Goal: Task Accomplishment & Management: Manage account settings

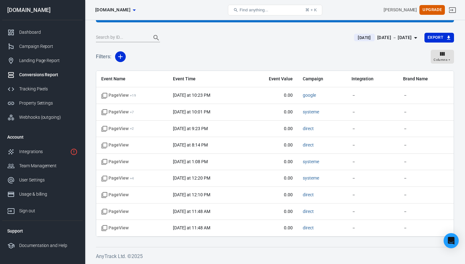
click at [31, 73] on div "Conversions Report" at bounding box center [48, 74] width 59 height 7
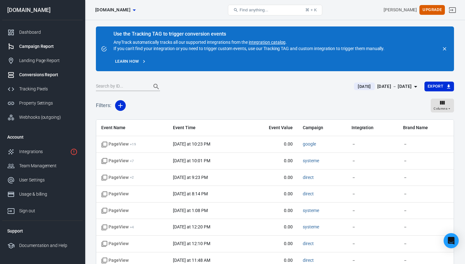
click at [39, 48] on div "Campaign Report" at bounding box center [48, 46] width 59 height 7
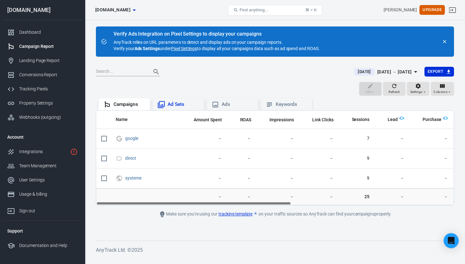
click at [178, 107] on div "Ad Sets" at bounding box center [183, 104] width 31 height 7
click at [120, 101] on div "Campaigns" at bounding box center [129, 104] width 31 height 7
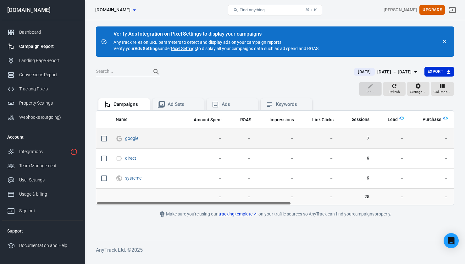
click at [105, 137] on input "scrollable content" at bounding box center [104, 138] width 13 height 13
checkbox input "true"
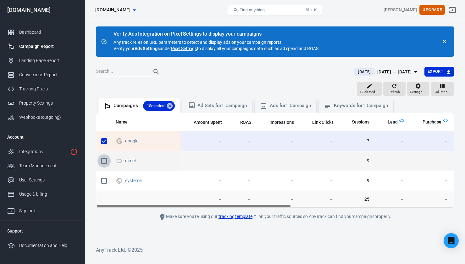
click at [102, 158] on input "scrollable content" at bounding box center [104, 160] width 13 height 13
checkbox input "true"
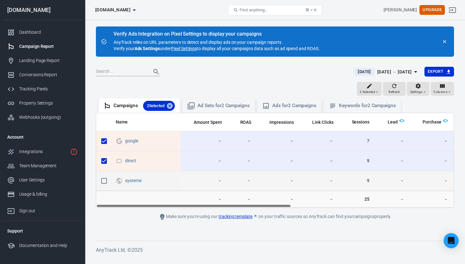
click at [104, 179] on input "scrollable content" at bounding box center [104, 180] width 13 height 13
checkbox input "true"
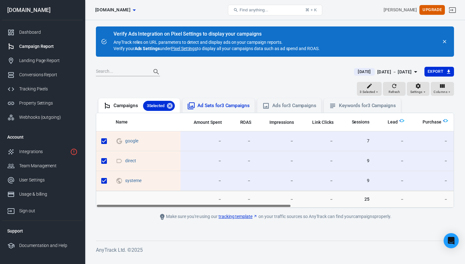
click at [228, 107] on div "Ad Sets for 3 Campaigns" at bounding box center [224, 105] width 52 height 7
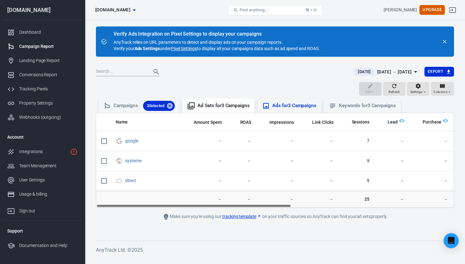
click at [284, 108] on div "Ads for 3 Campaigns" at bounding box center [294, 105] width 44 height 7
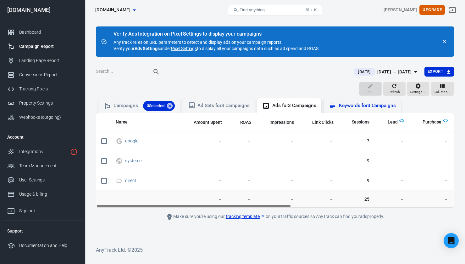
click at [348, 108] on div "Keywords for 3 Campaigns" at bounding box center [367, 105] width 57 height 7
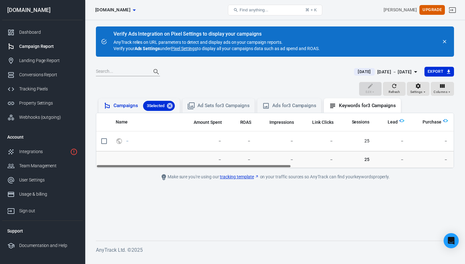
click at [121, 104] on div "Campaigns 3 Selected" at bounding box center [144, 106] width 61 height 10
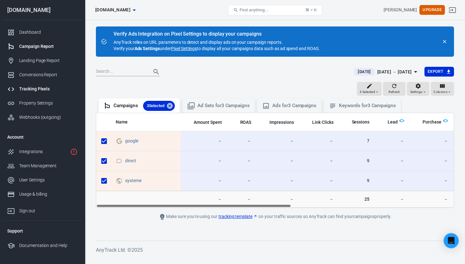
click at [30, 90] on div "Tracking Pixels" at bounding box center [48, 89] width 59 height 7
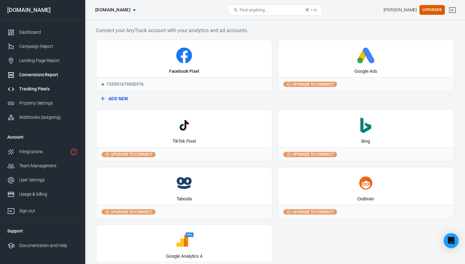
click at [37, 81] on link "Conversions Report" at bounding box center [42, 75] width 81 height 14
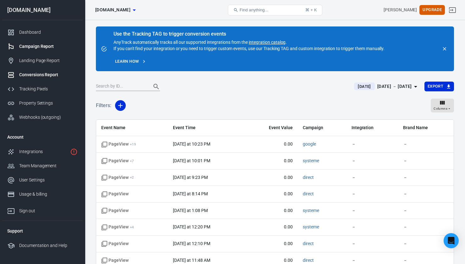
click at [32, 48] on div "Campaign Report" at bounding box center [48, 46] width 59 height 7
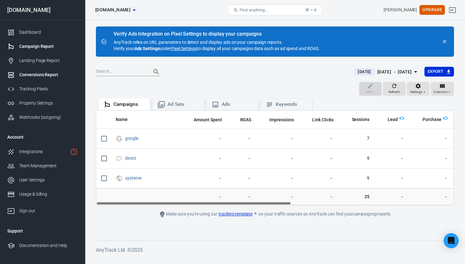
click at [38, 76] on div "Conversions Report" at bounding box center [48, 74] width 59 height 7
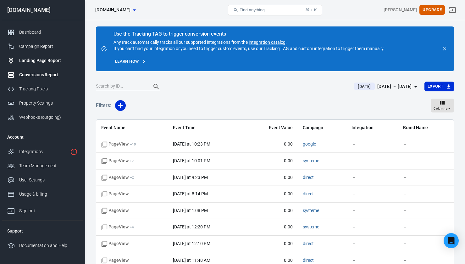
click at [45, 61] on div "Landing Page Report" at bounding box center [48, 60] width 59 height 7
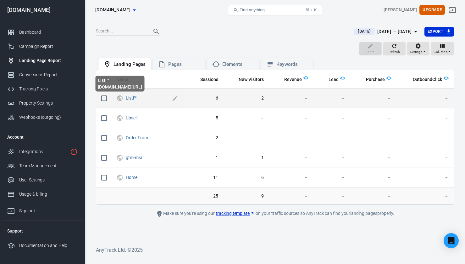
click at [133, 99] on link "Listi™" at bounding box center [131, 97] width 11 height 5
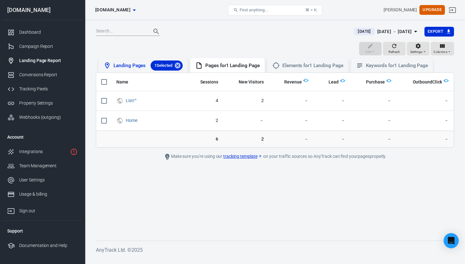
click at [124, 67] on div "Landing Pages 1 Selected" at bounding box center [148, 65] width 69 height 10
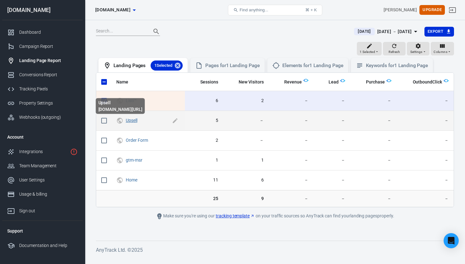
click at [132, 121] on link "Upsell" at bounding box center [132, 120] width 12 height 5
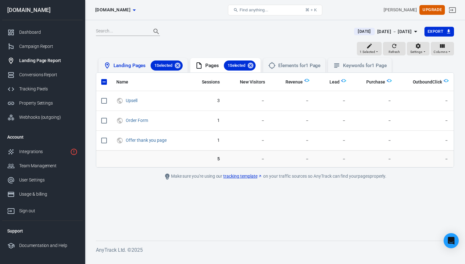
click at [128, 69] on div "Landing Pages 1 Selected" at bounding box center [148, 65] width 69 height 10
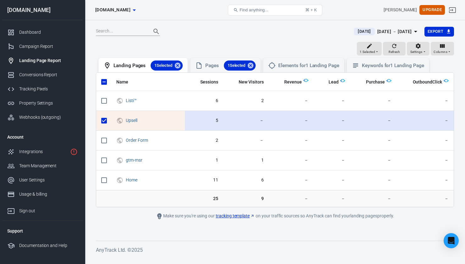
click at [104, 120] on input "scrollable content" at bounding box center [104, 120] width 13 height 13
checkbox input "false"
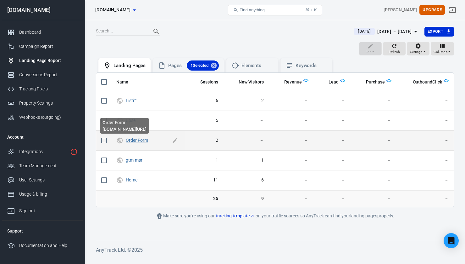
click at [137, 142] on link "Order Form" at bounding box center [137, 139] width 22 height 5
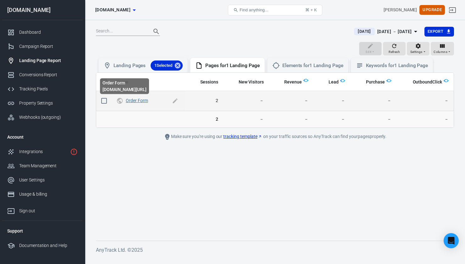
click at [138, 101] on link "Order Form" at bounding box center [137, 100] width 22 height 5
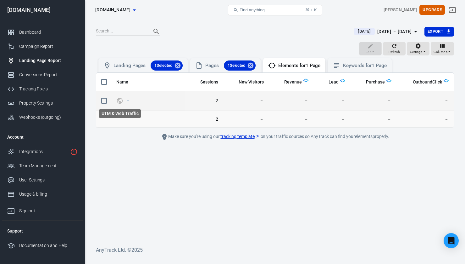
click at [120, 100] on icon "UTM & Web Traffic" at bounding box center [119, 101] width 7 height 8
click at [129, 100] on link "－" at bounding box center [128, 100] width 4 height 5
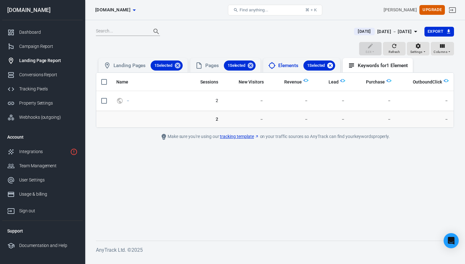
click at [334, 66] on icon at bounding box center [330, 65] width 7 height 7
click at [254, 66] on icon at bounding box center [251, 66] width 6 height 6
click at [142, 68] on div "Landing Pages 1 Selected" at bounding box center [148, 65] width 69 height 10
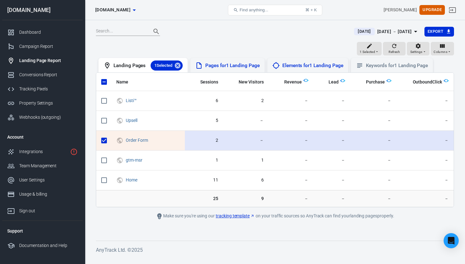
click at [105, 140] on input "scrollable content" at bounding box center [104, 140] width 13 height 13
checkbox input "false"
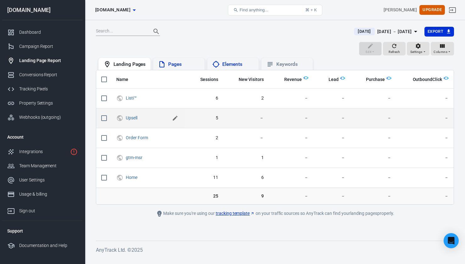
click at [177, 117] on icon "scrollable content" at bounding box center [175, 118] width 6 height 6
click at [149, 117] on input "Upsell" at bounding box center [152, 118] width 52 height 8
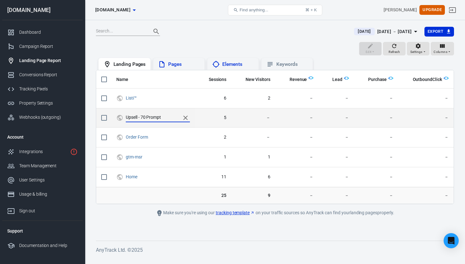
type input "Upsell - 70 Prompts"
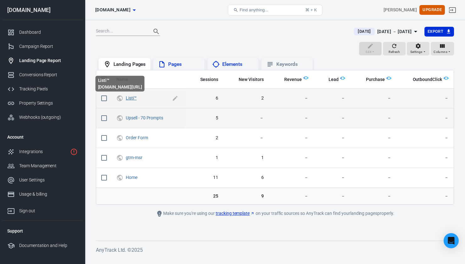
click at [129, 98] on link "Listi™" at bounding box center [131, 97] width 11 height 5
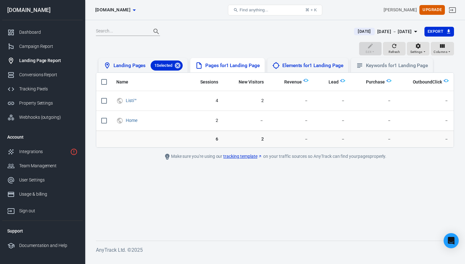
click at [130, 66] on div "Landing Pages 1 Selected" at bounding box center [148, 65] width 69 height 10
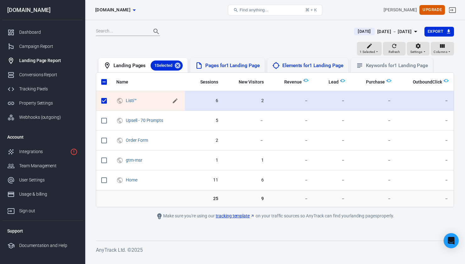
click at [176, 101] on icon "scrollable content" at bounding box center [175, 100] width 5 height 5
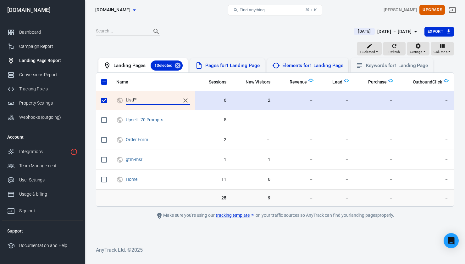
click at [137, 102] on input "Listi™" at bounding box center [152, 100] width 52 height 8
drag, startPoint x: 141, startPoint y: 101, endPoint x: 119, endPoint y: 100, distance: 22.4
click at [119, 100] on span "Listi™" at bounding box center [153, 100] width 74 height 9
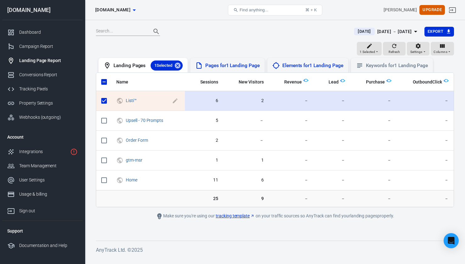
click at [143, 101] on span "Listi™" at bounding box center [148, 101] width 45 height 6
click at [136, 100] on link "Listi™" at bounding box center [131, 100] width 11 height 5
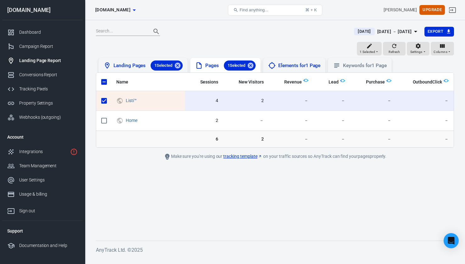
click at [142, 63] on div "Landing Pages 1 Selected" at bounding box center [148, 65] width 69 height 10
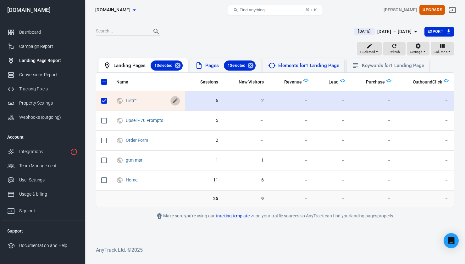
click at [174, 102] on icon "scrollable content" at bounding box center [175, 100] width 5 height 5
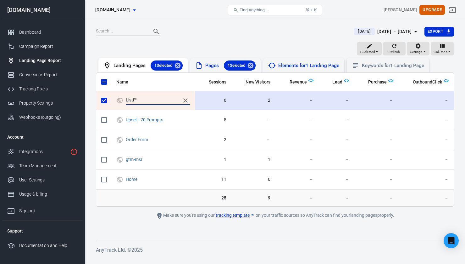
click at [141, 102] on input "Listi™" at bounding box center [152, 100] width 52 height 8
type input "L"
type input "AI Dream Team"
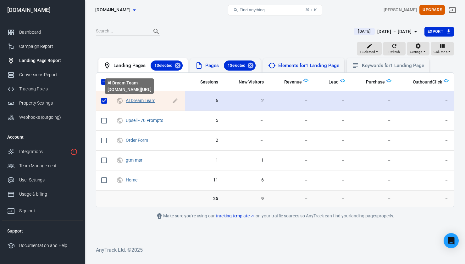
click at [137, 102] on link "AI Dream Team" at bounding box center [140, 100] width 29 height 5
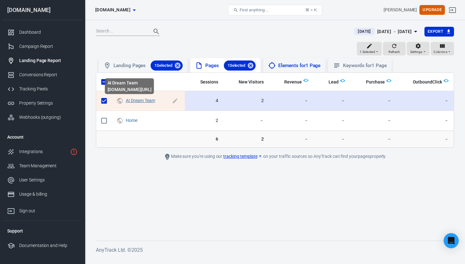
click at [141, 102] on link "AI Dream Team" at bounding box center [140, 100] width 29 height 5
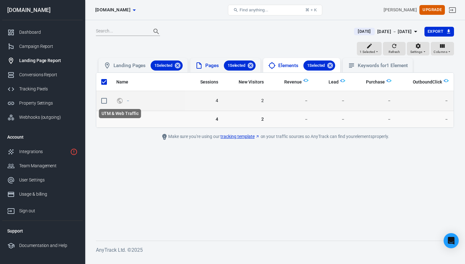
click at [117, 100] on icon "UTM & Web Traffic" at bounding box center [120, 101] width 6 height 6
click at [126, 100] on link "－" at bounding box center [128, 100] width 4 height 5
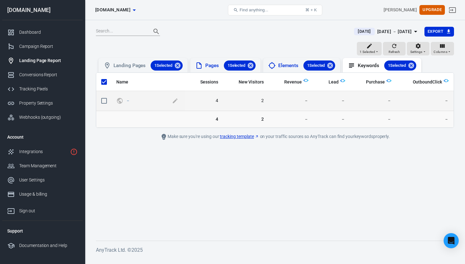
click at [131, 99] on span "－" at bounding box center [128, 100] width 5 height 4
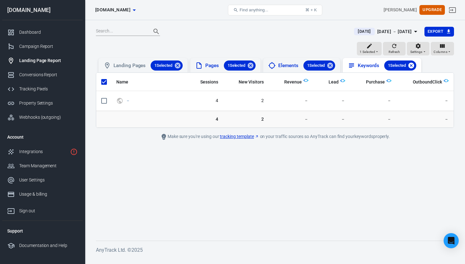
click at [414, 66] on icon at bounding box center [411, 66] width 6 height 6
checkbox input "false"
click at [333, 64] on icon at bounding box center [331, 66] width 6 height 6
click at [254, 67] on icon at bounding box center [251, 66] width 6 height 6
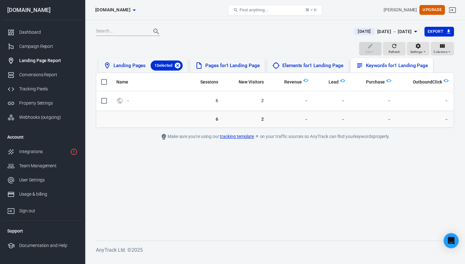
click at [179, 64] on icon at bounding box center [178, 66] width 6 height 6
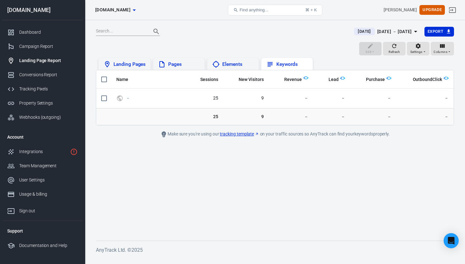
click at [125, 63] on div "Landing Pages" at bounding box center [130, 64] width 32 height 7
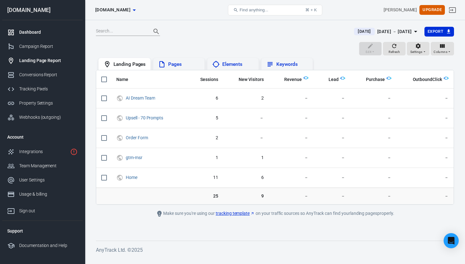
click at [36, 34] on div "Dashboard" at bounding box center [48, 32] width 59 height 7
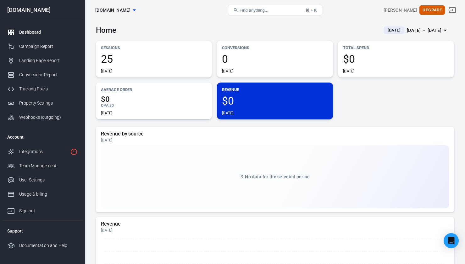
click at [216, 25] on div "Home [DATE] [DATE] － [DATE]" at bounding box center [275, 27] width 358 height 15
click at [48, 60] on div "Landing Page Report" at bounding box center [48, 60] width 59 height 7
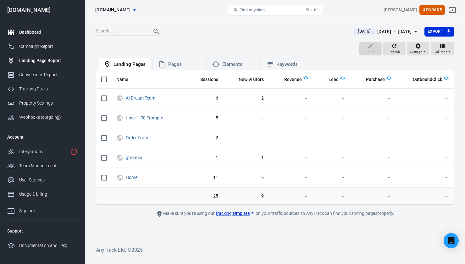
click at [33, 31] on div "Dashboard" at bounding box center [48, 32] width 59 height 7
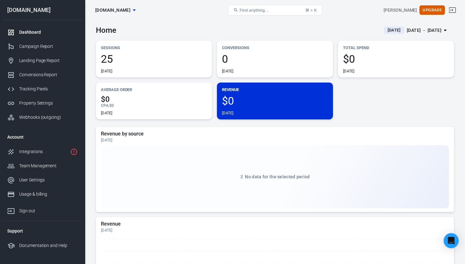
click at [371, 89] on div "Sessions 25 [DATE] Conversions 0 [DATE] Total Spend $0 [DATE] Average Order $0 …" at bounding box center [275, 80] width 358 height 79
